Goal: Task Accomplishment & Management: Manage account settings

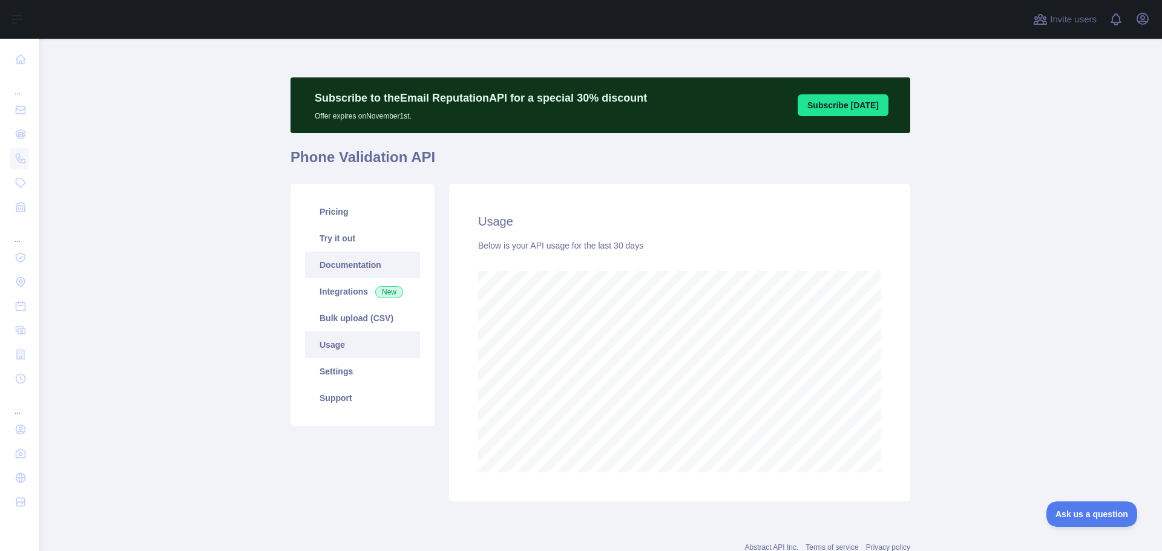
click at [349, 273] on link "Documentation" at bounding box center [362, 265] width 115 height 27
click at [356, 215] on link "Pricing" at bounding box center [362, 212] width 115 height 27
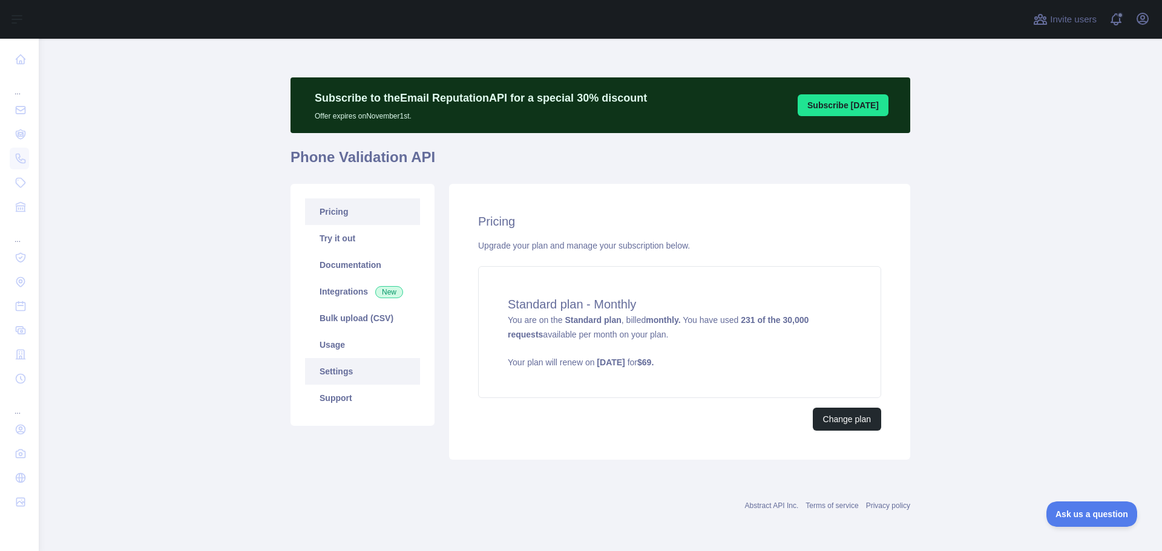
click at [349, 376] on link "Settings" at bounding box center [362, 371] width 115 height 27
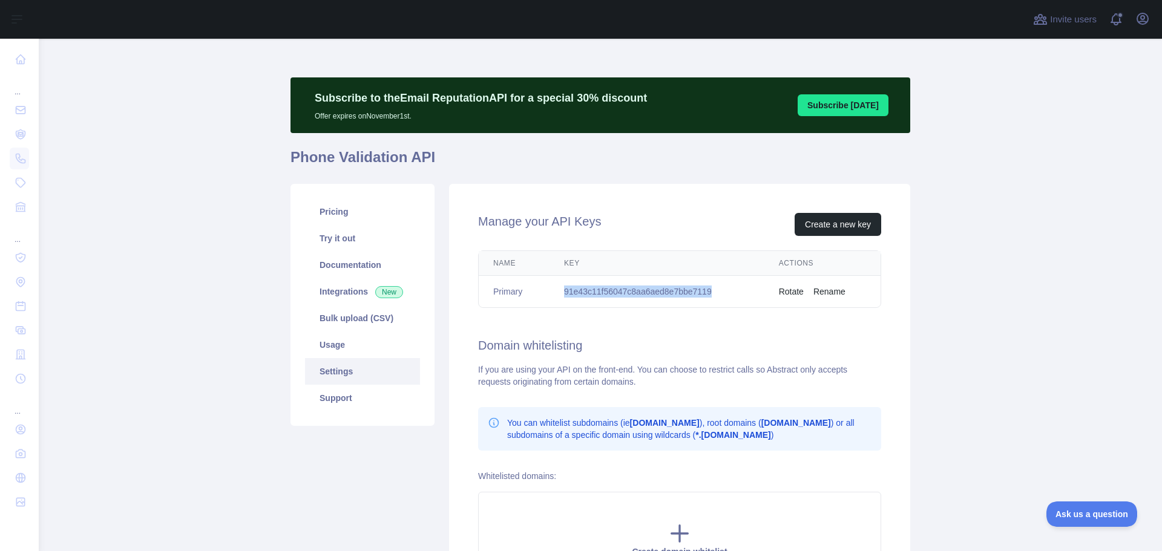
drag, startPoint x: 561, startPoint y: 292, endPoint x: 706, endPoint y: 290, distance: 144.7
click at [706, 290] on td "91e43c11f56047c8aa6aed8e7bbe7119" at bounding box center [657, 292] width 215 height 32
copy td "91e43c11f56047c8aa6aed8e7bbe7119"
